Goal: Task Accomplishment & Management: Manage account settings

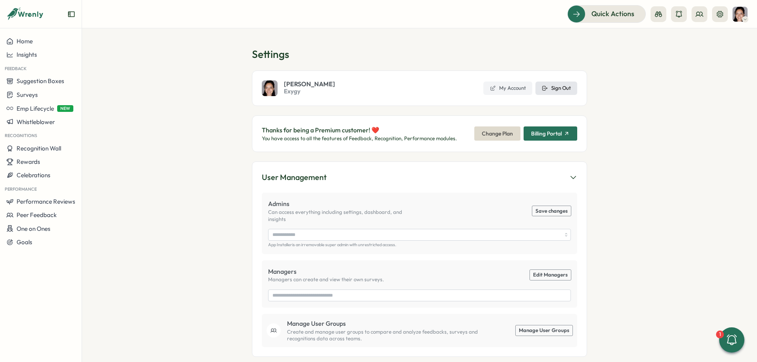
click at [554, 94] on button "Sign Out" at bounding box center [556, 88] width 42 height 13
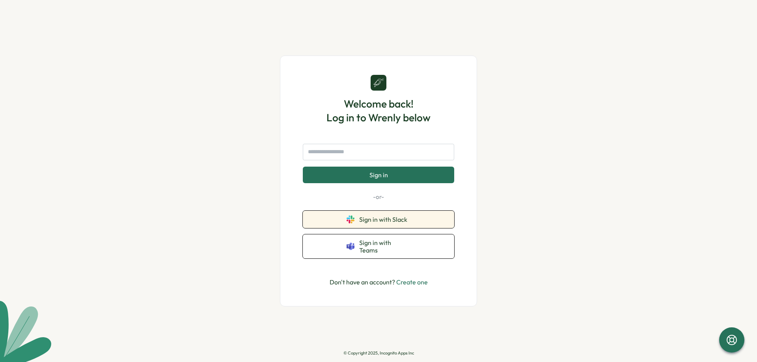
click at [408, 219] on button "Sign in with Slack" at bounding box center [378, 219] width 151 height 17
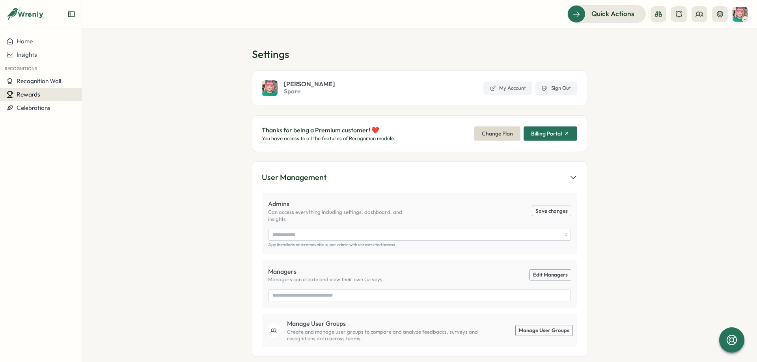
click at [44, 97] on div "Rewards" at bounding box center [40, 94] width 69 height 7
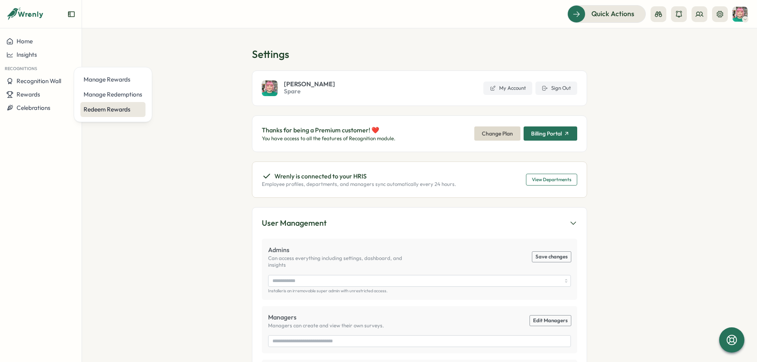
click at [109, 108] on div "Redeem Rewards" at bounding box center [113, 109] width 59 height 9
click at [23, 97] on span "Rewards" at bounding box center [29, 94] width 24 height 7
click at [91, 94] on div "Manage Redemptions" at bounding box center [113, 94] width 59 height 9
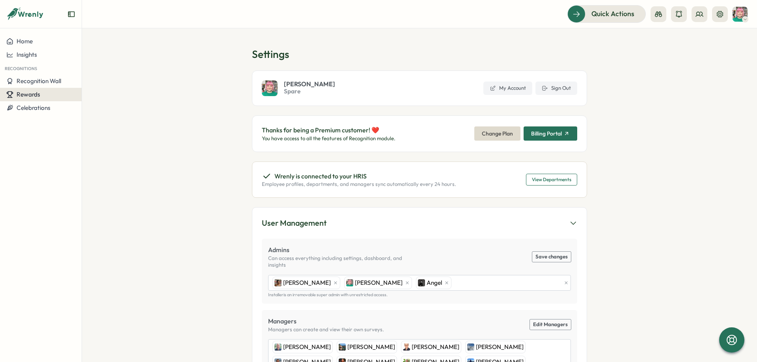
click at [48, 91] on button "Rewards" at bounding box center [41, 94] width 82 height 13
click at [99, 94] on div "Manage Redemptions" at bounding box center [113, 94] width 59 height 9
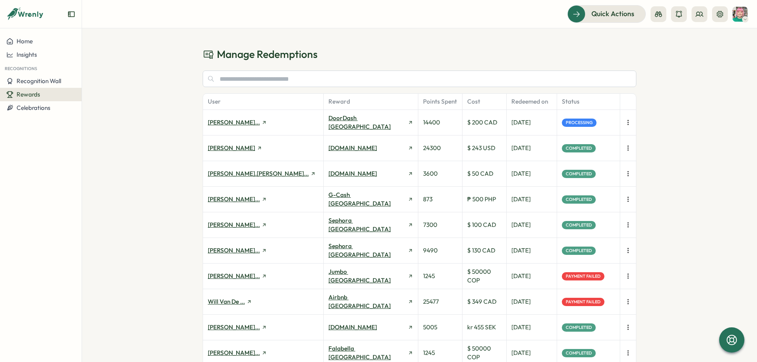
click at [627, 276] on icon "button" at bounding box center [628, 276] width 8 height 8
click at [591, 275] on span "Retry Payment" at bounding box center [589, 276] width 40 height 7
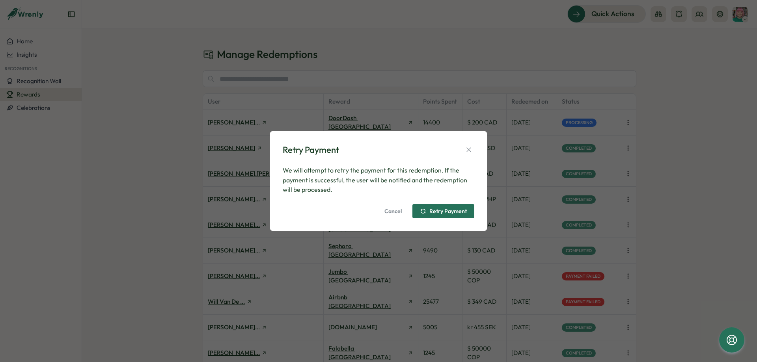
click at [440, 208] on span "Retry Payment" at bounding box center [443, 211] width 47 height 13
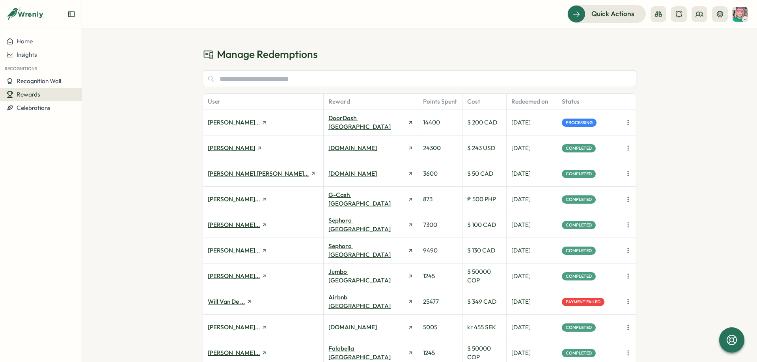
click at [627, 304] on icon "button" at bounding box center [628, 302] width 8 height 8
click at [569, 301] on span "Retry Payment" at bounding box center [589, 301] width 40 height 7
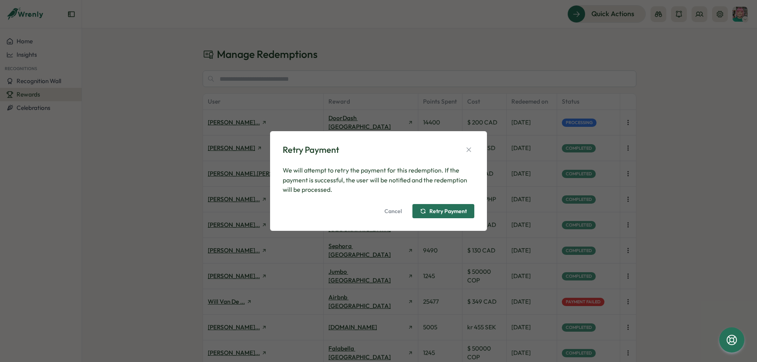
click at [445, 213] on span "Retry Payment" at bounding box center [447, 212] width 37 height 6
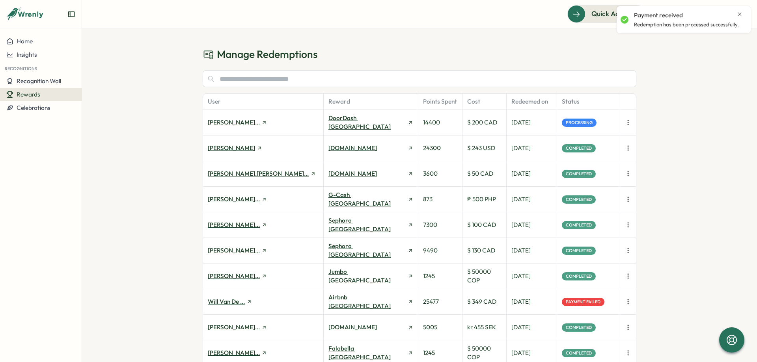
click at [629, 123] on icon "button" at bounding box center [628, 123] width 8 height 8
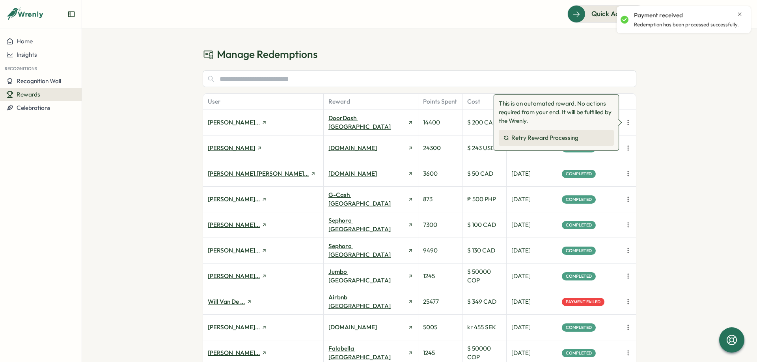
click at [596, 136] on button "Retry Reward Processing" at bounding box center [556, 138] width 115 height 16
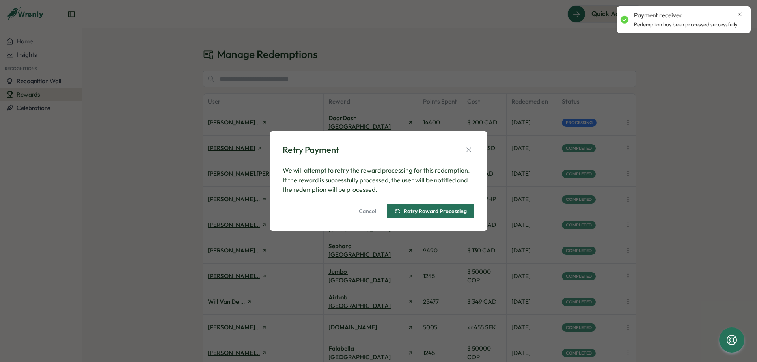
click at [455, 214] on span "Retry Reward Processing" at bounding box center [435, 212] width 63 height 6
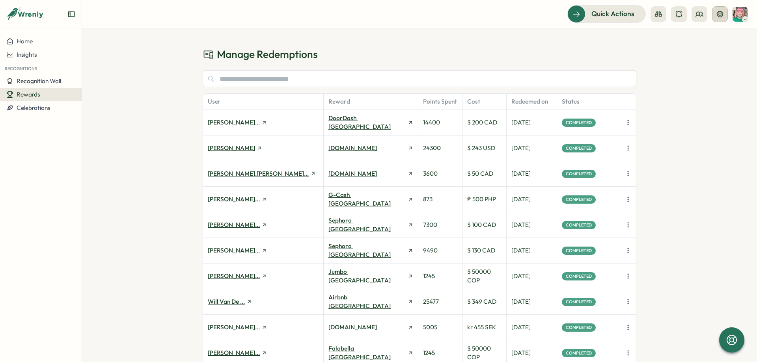
click at [718, 18] on icon at bounding box center [720, 14] width 8 height 8
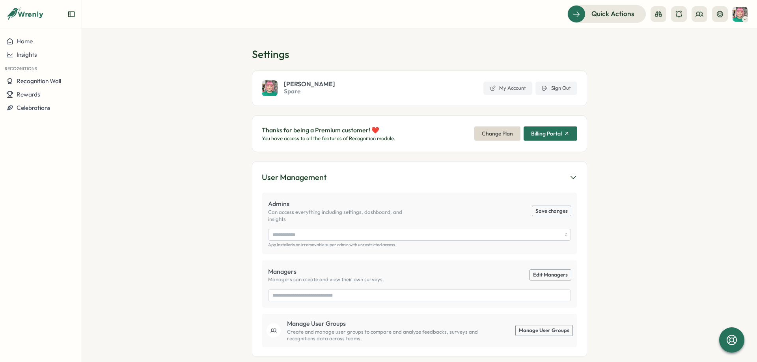
click at [555, 95] on div "[PERSON_NAME] Spare My Account Sign Out" at bounding box center [419, 88] width 335 height 35
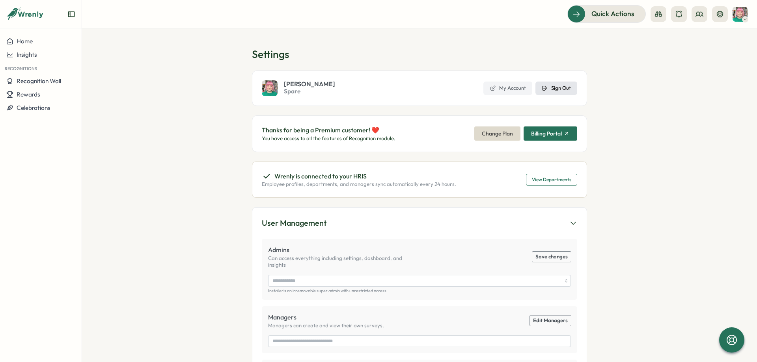
click at [555, 89] on span "Sign Out" at bounding box center [561, 88] width 20 height 7
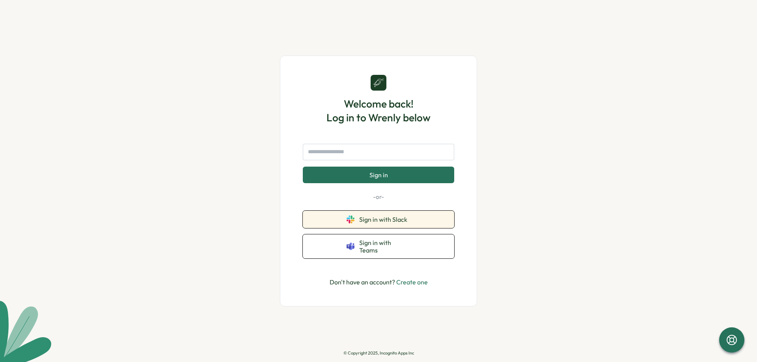
click at [393, 218] on button "Sign in with Slack" at bounding box center [378, 219] width 151 height 17
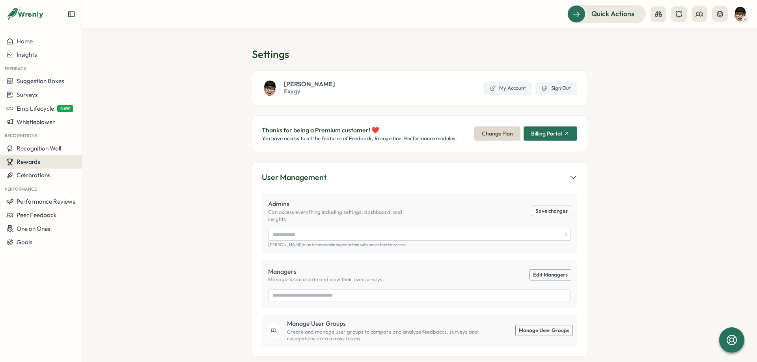
click at [41, 164] on div "Rewards" at bounding box center [40, 161] width 69 height 7
click at [123, 164] on div "Manage Redemptions" at bounding box center [113, 162] width 59 height 9
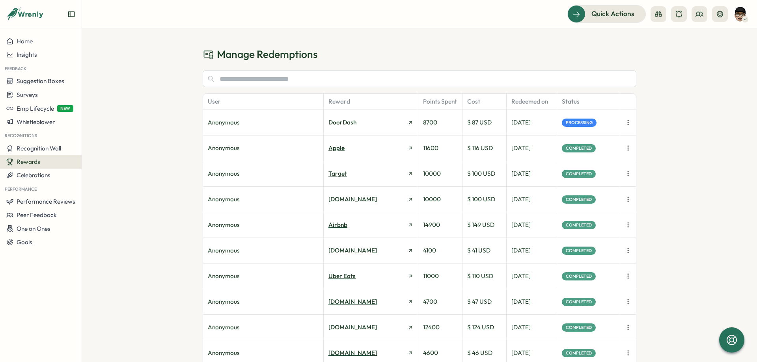
click at [628, 122] on icon "button" at bounding box center [628, 123] width 8 height 8
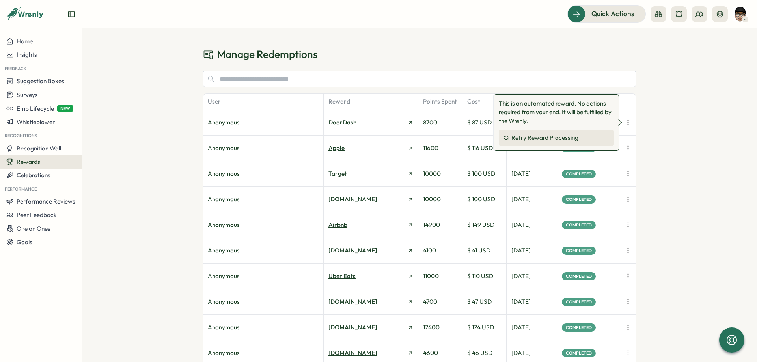
click at [586, 137] on button "Retry Reward Processing" at bounding box center [556, 138] width 115 height 16
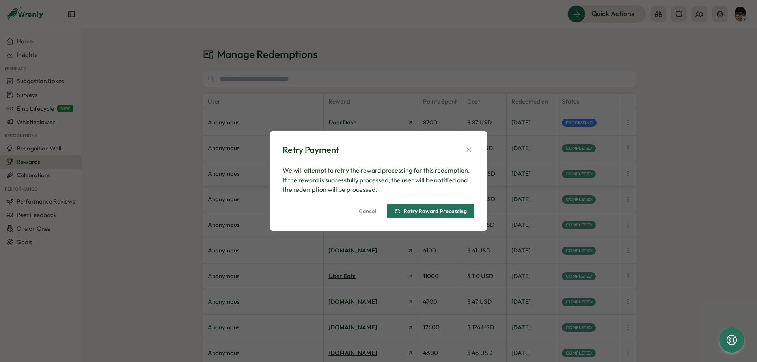
click at [443, 209] on span "Retry Reward Processing" at bounding box center [435, 212] width 63 height 6
